Goal: Task Accomplishment & Management: Complete application form

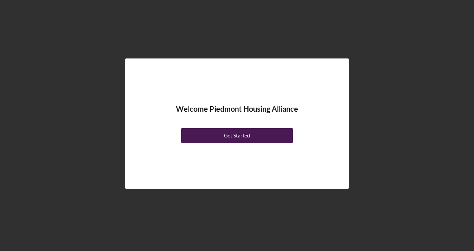
click at [256, 137] on button "Get Started" at bounding box center [237, 135] width 112 height 15
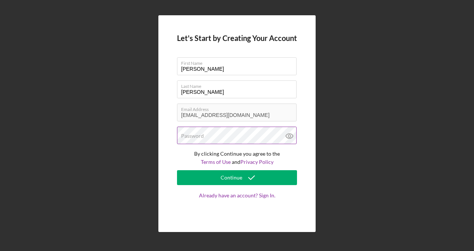
click at [221, 133] on div "Password" at bounding box center [237, 136] width 120 height 19
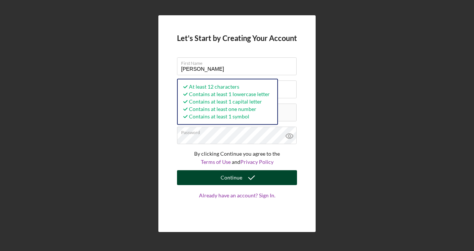
click at [229, 183] on div "Continue" at bounding box center [232, 177] width 22 height 15
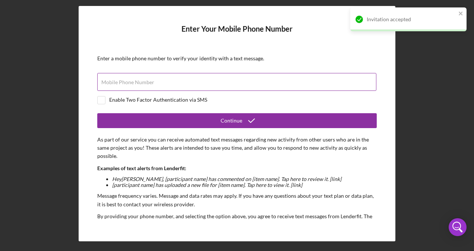
click at [134, 85] on input "Mobile Phone Number" at bounding box center [236, 82] width 279 height 18
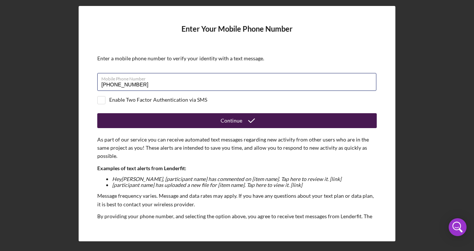
type input "[PHONE_NUMBER]"
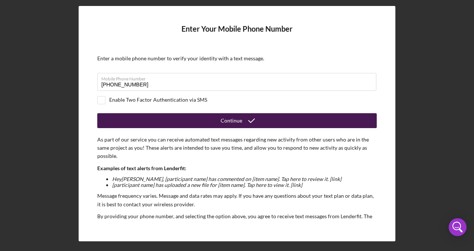
click at [265, 123] on button "Continue" at bounding box center [237, 120] width 280 height 15
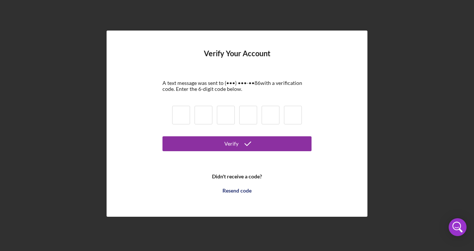
click at [177, 119] on input at bounding box center [181, 115] width 18 height 19
type input "9"
type input "0"
type input "9"
type input "7"
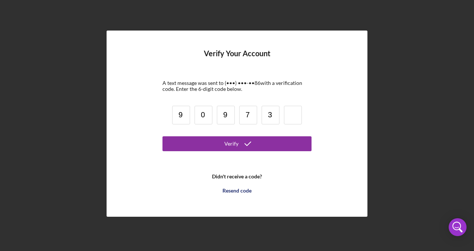
type input "3"
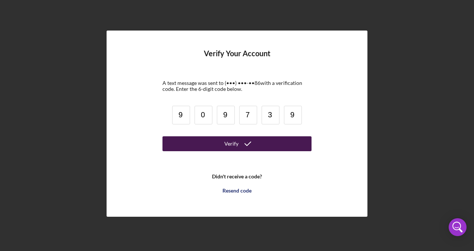
type input "9"
click at [216, 148] on button "Verify" at bounding box center [236, 143] width 149 height 15
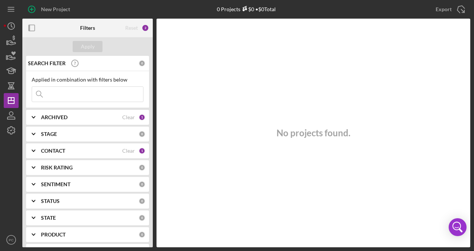
click at [85, 119] on div "ARCHIVED" at bounding box center [81, 117] width 81 height 6
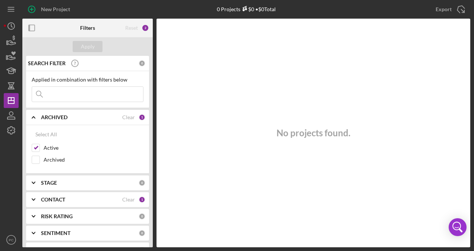
click at [85, 119] on div "ARCHIVED" at bounding box center [81, 117] width 81 height 6
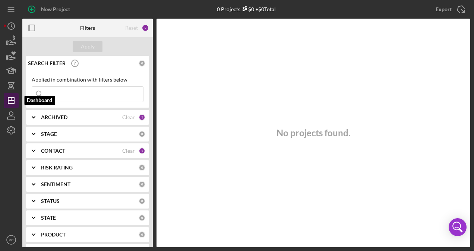
click at [13, 101] on icon "Icon/Dashboard" at bounding box center [11, 100] width 19 height 19
click at [75, 133] on div "STAGE" at bounding box center [90, 134] width 98 height 6
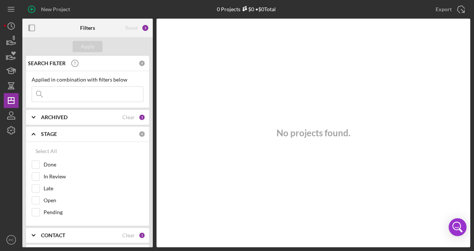
click at [75, 133] on div "STAGE" at bounding box center [90, 134] width 98 height 6
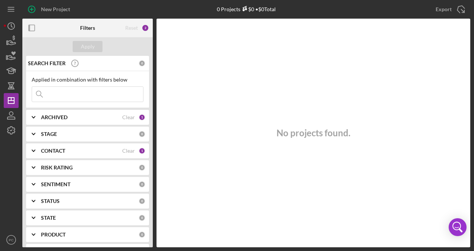
click at [91, 150] on div "CONTACT" at bounding box center [81, 151] width 81 height 6
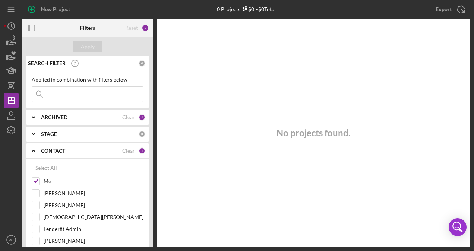
click at [91, 150] on div "CONTACT" at bounding box center [81, 151] width 81 height 6
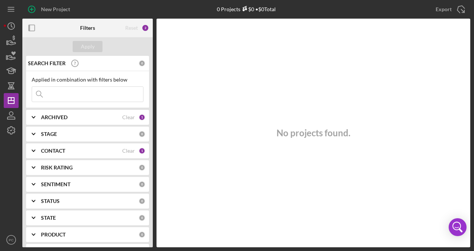
click at [97, 147] on div "CONTACT Clear 1" at bounding box center [93, 150] width 104 height 15
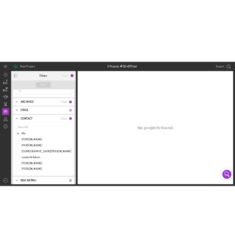
scroll to position [75, 0]
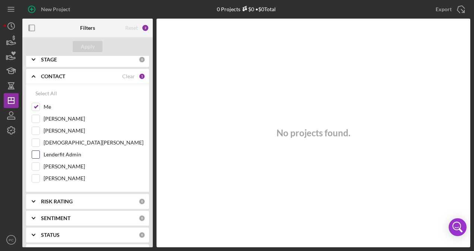
click at [61, 151] on label "Lenderfit Admin" at bounding box center [94, 154] width 100 height 7
click at [40, 151] on input "Lenderfit Admin" at bounding box center [35, 154] width 7 height 7
click at [61, 151] on label "Lenderfit Admin" at bounding box center [94, 154] width 100 height 7
click at [40, 151] on input "Lenderfit Admin" at bounding box center [35, 154] width 7 height 7
checkbox input "false"
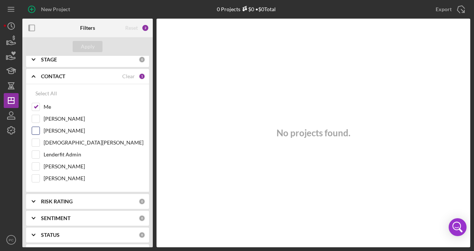
click at [73, 130] on label "[PERSON_NAME]" at bounding box center [94, 130] width 100 height 7
click at [40, 130] on input "[PERSON_NAME]" at bounding box center [35, 130] width 7 height 7
checkbox input "true"
click at [87, 50] on div "Apply" at bounding box center [88, 46] width 14 height 11
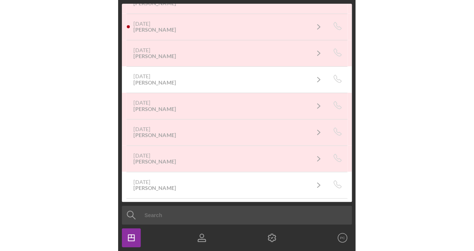
scroll to position [0, 0]
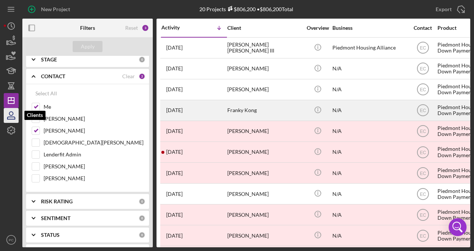
click at [12, 119] on icon "button" at bounding box center [11, 115] width 19 height 19
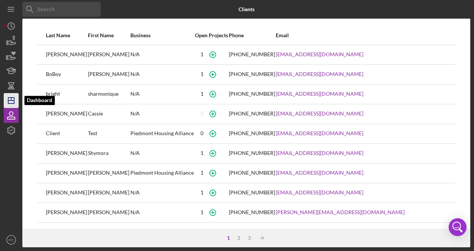
click at [14, 105] on icon "Icon/Dashboard" at bounding box center [11, 100] width 19 height 19
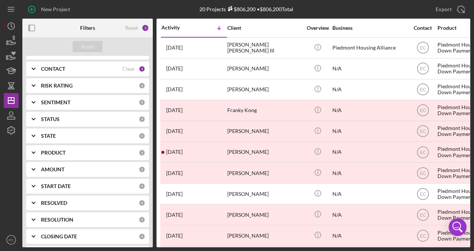
scroll to position [117, 0]
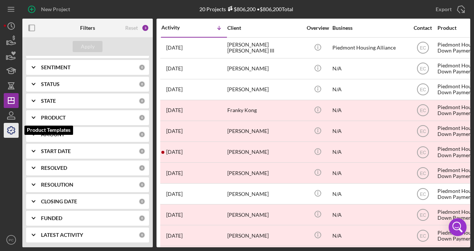
click at [16, 131] on icon "button" at bounding box center [11, 130] width 19 height 19
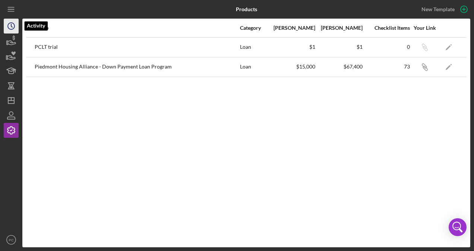
click at [12, 31] on icon "Icon/History" at bounding box center [11, 26] width 19 height 19
